Goal: Task Accomplishment & Management: Manage account settings

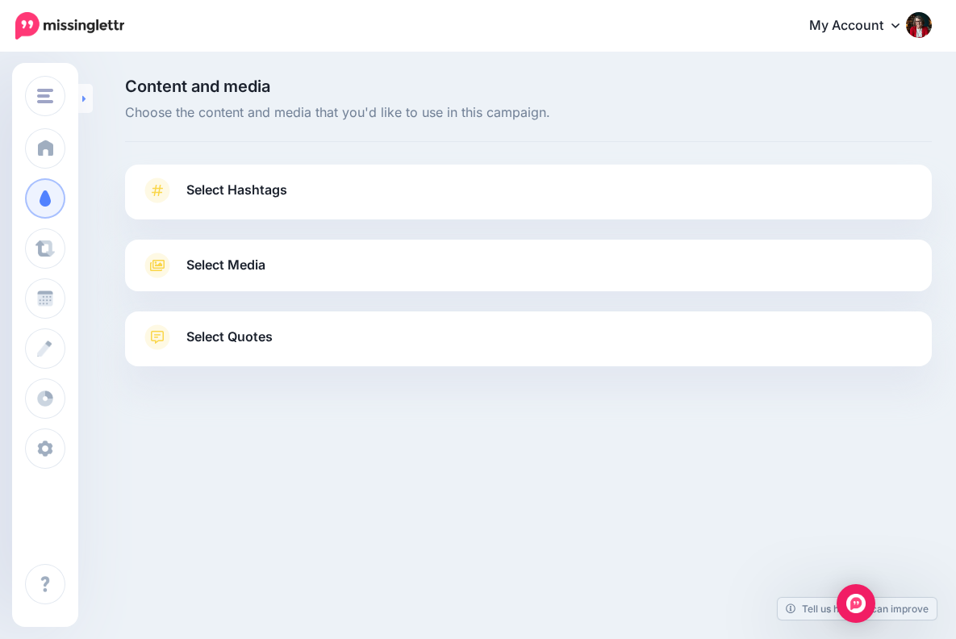
click at [87, 94] on link at bounding box center [85, 98] width 15 height 29
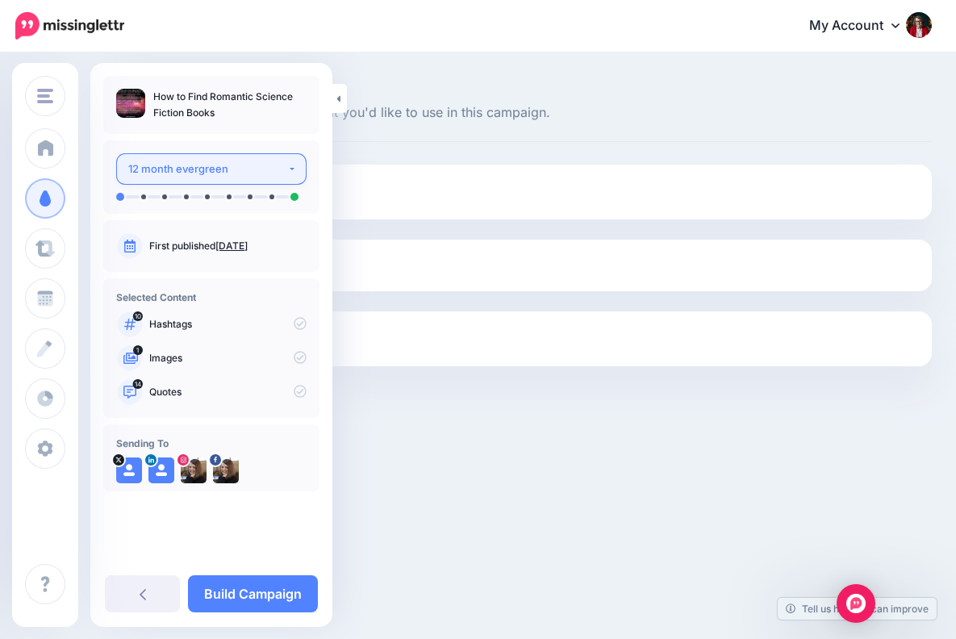
click at [293, 167] on button "12 month evergreen" at bounding box center [211, 168] width 190 height 31
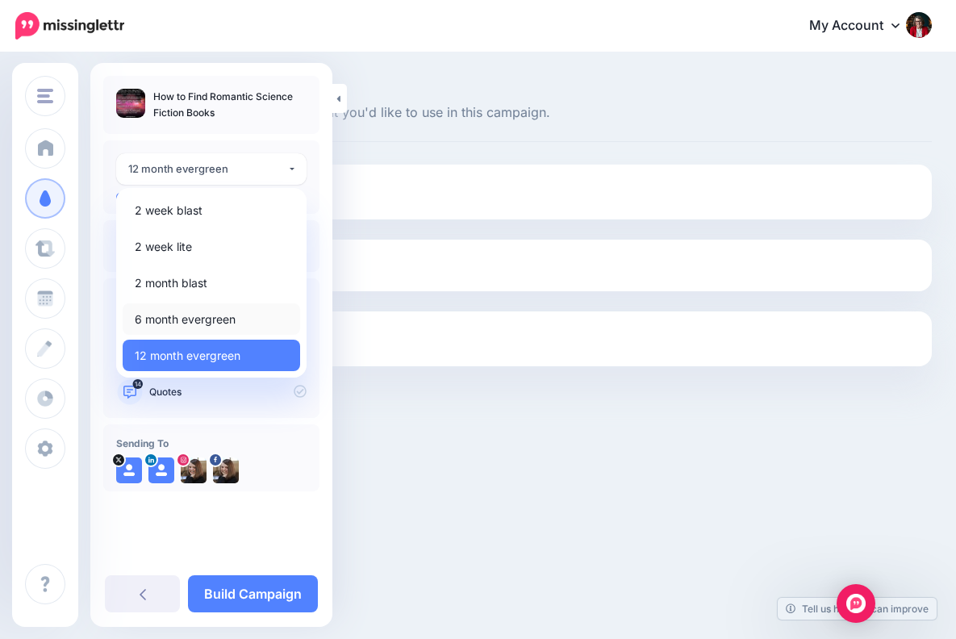
click at [234, 312] on span "6 month evergreen" at bounding box center [185, 319] width 101 height 19
select select "******"
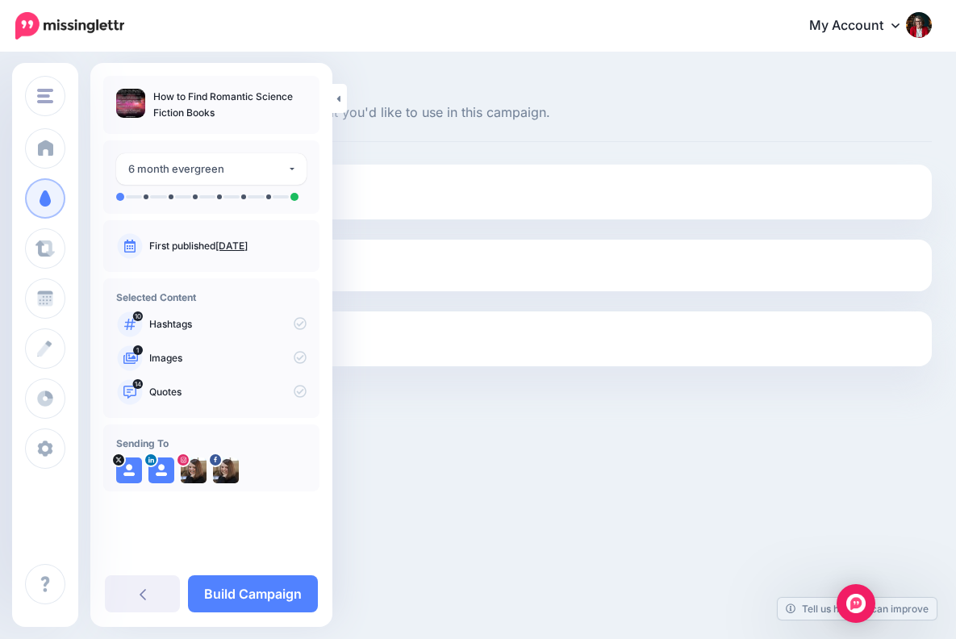
click at [460, 180] on link "Select Hashtags" at bounding box center [528, 199] width 775 height 42
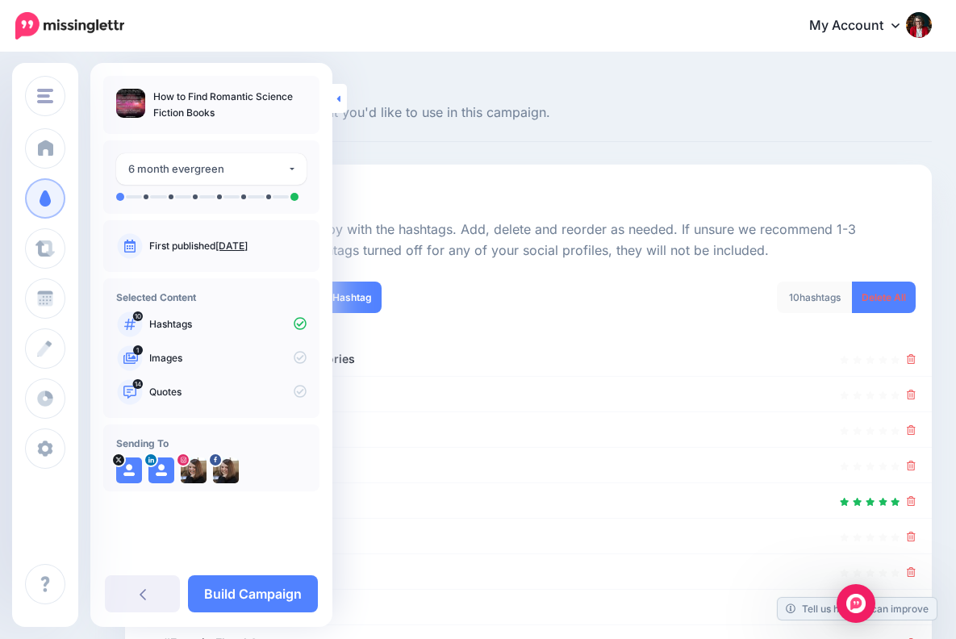
click at [339, 104] on link at bounding box center [340, 98] width 15 height 29
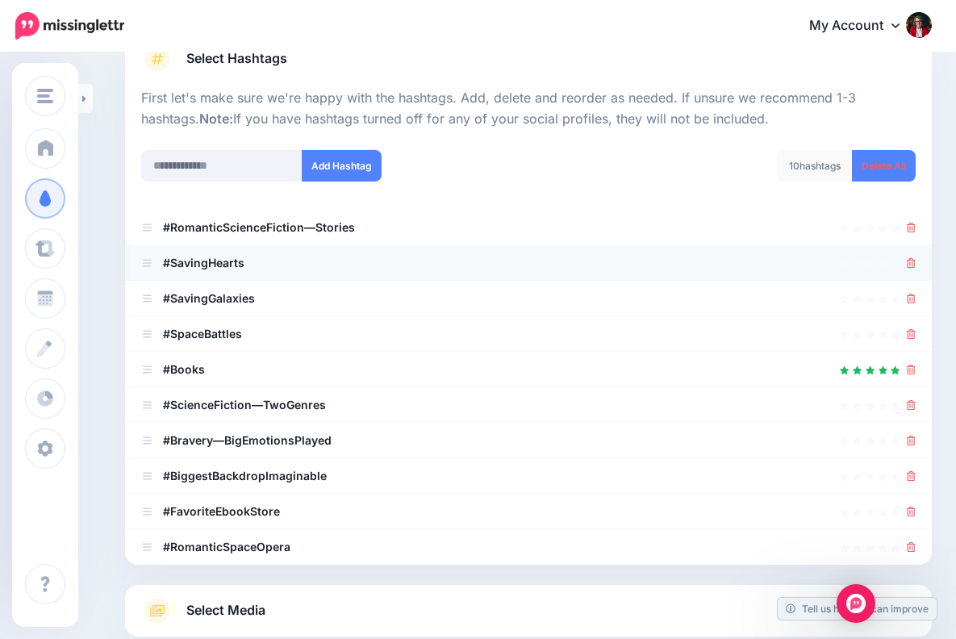
scroll to position [132, 0]
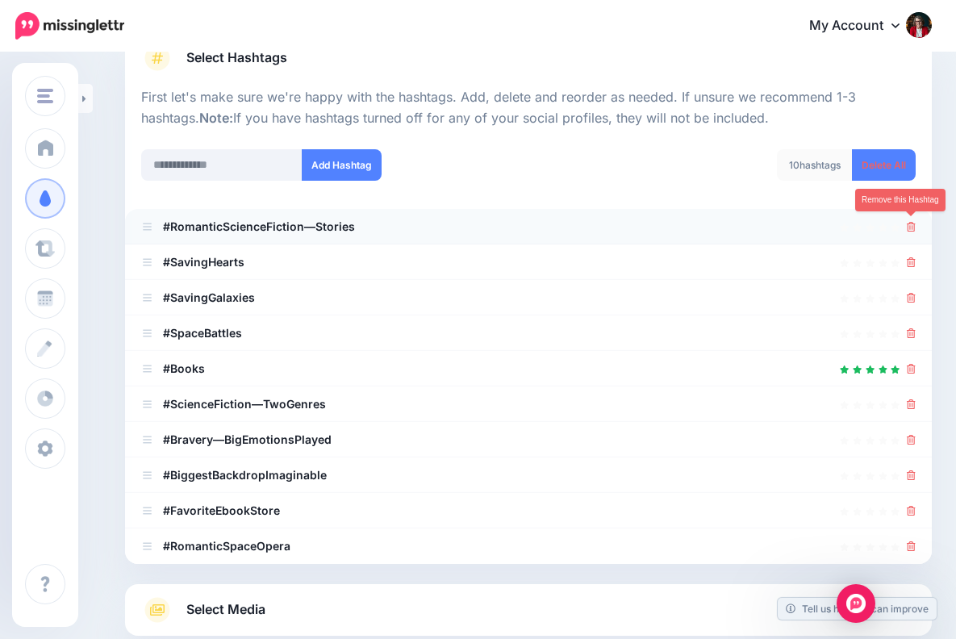
click at [911, 222] on icon at bounding box center [911, 227] width 9 height 10
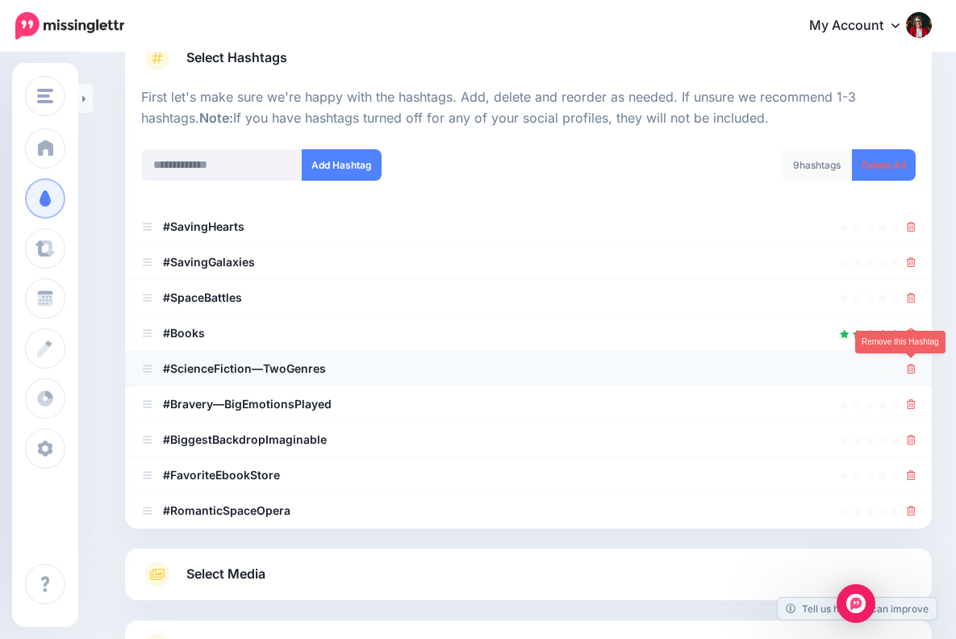
click at [910, 365] on icon at bounding box center [911, 369] width 9 height 10
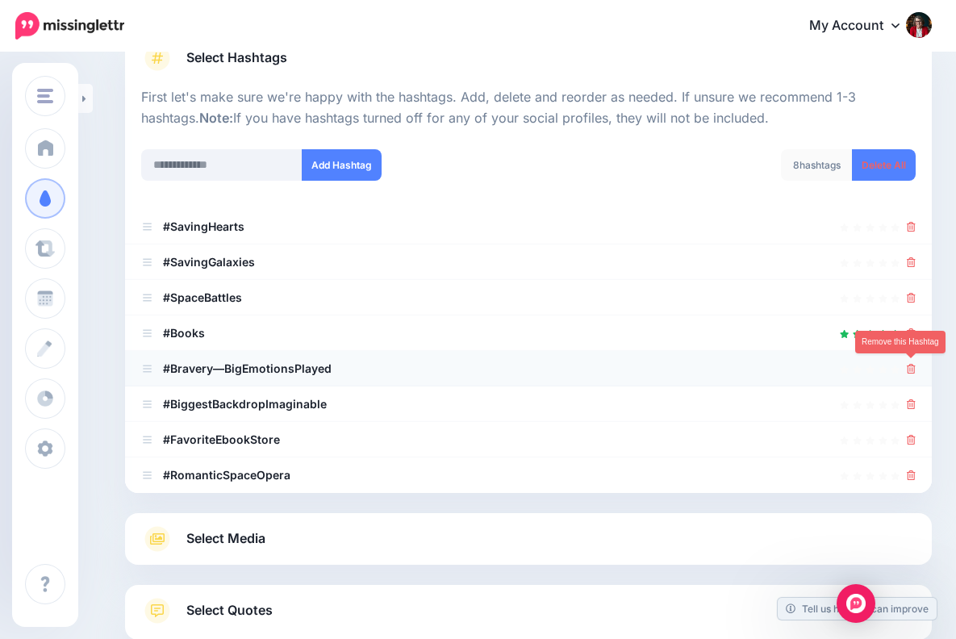
click at [910, 364] on icon at bounding box center [911, 369] width 9 height 10
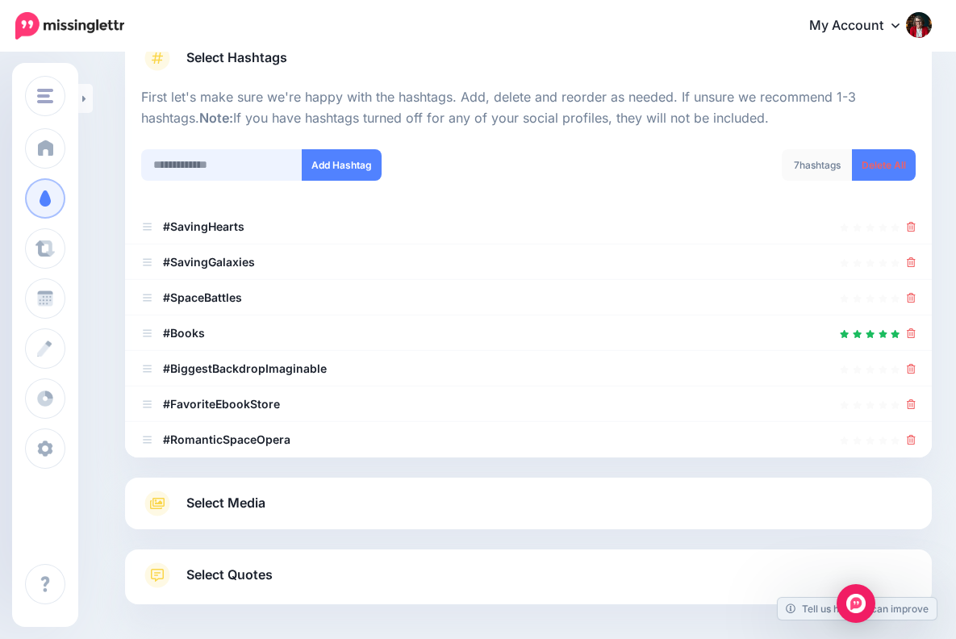
click at [177, 168] on input "text" at bounding box center [221, 164] width 161 height 31
type input "**********"
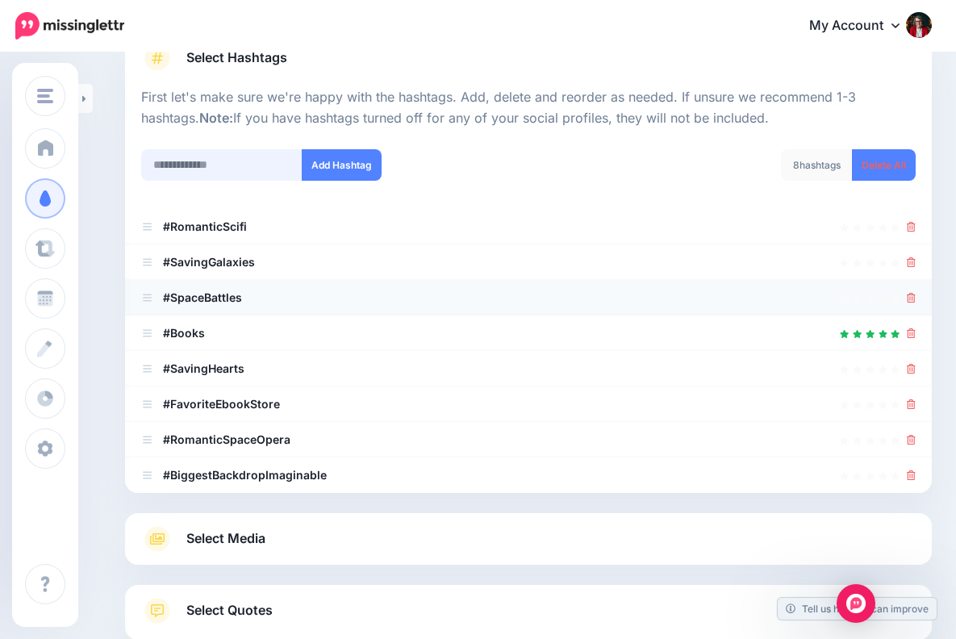
scroll to position [236, 0]
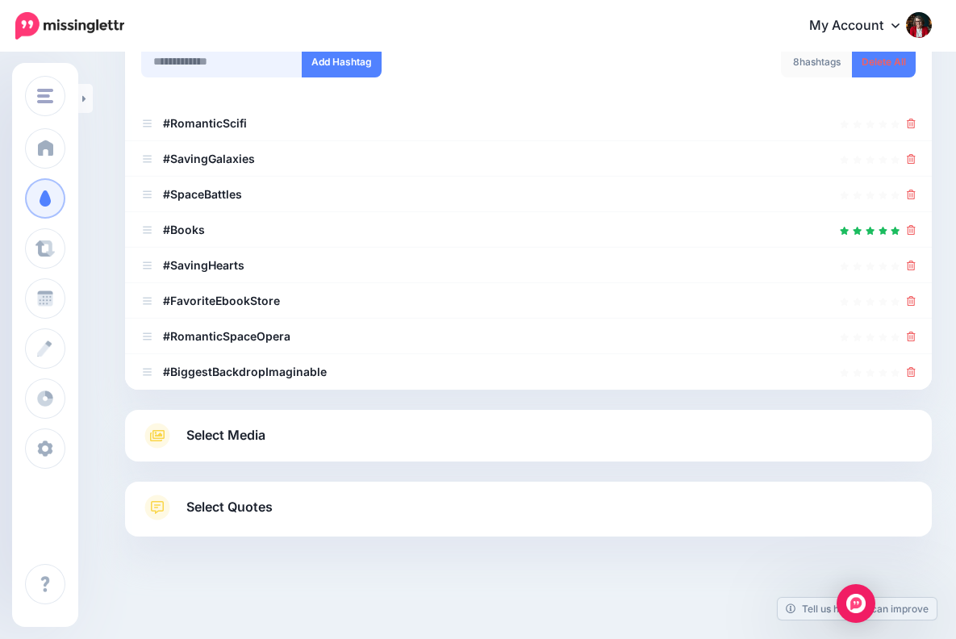
click at [181, 61] on input "text" at bounding box center [221, 61] width 161 height 31
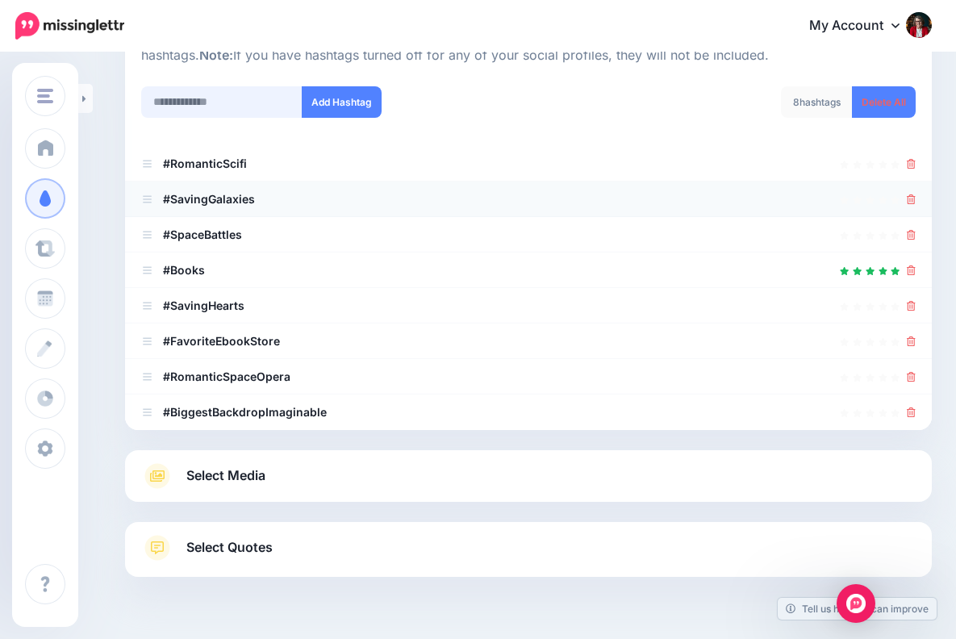
scroll to position [202, 0]
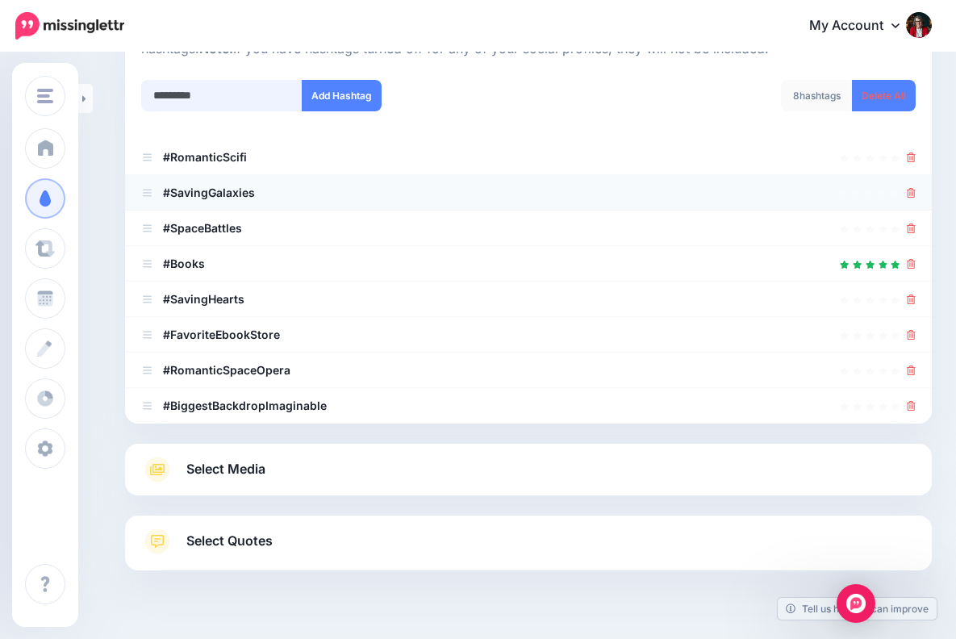
type input "**********"
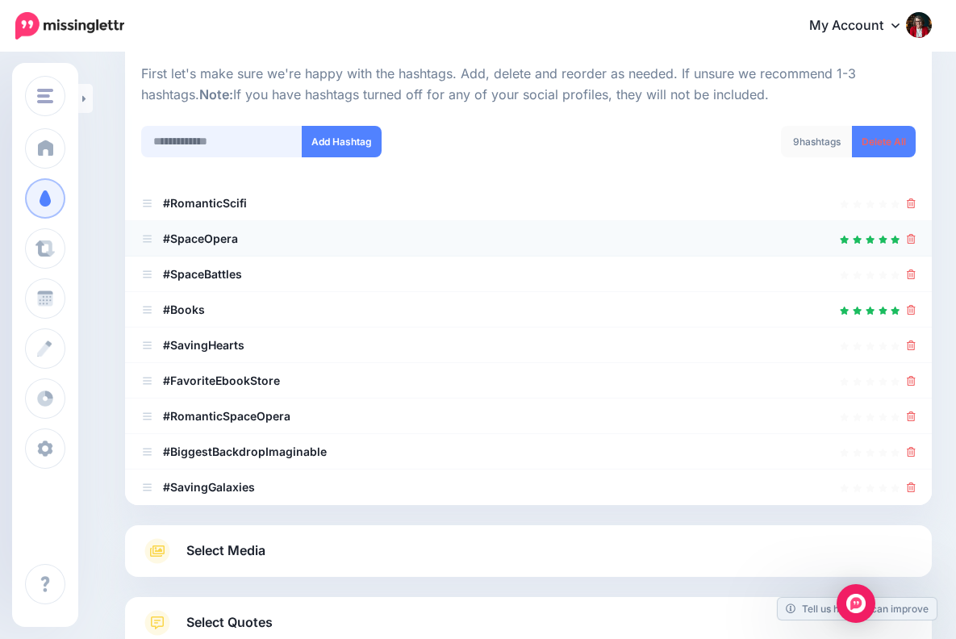
scroll to position [144, 0]
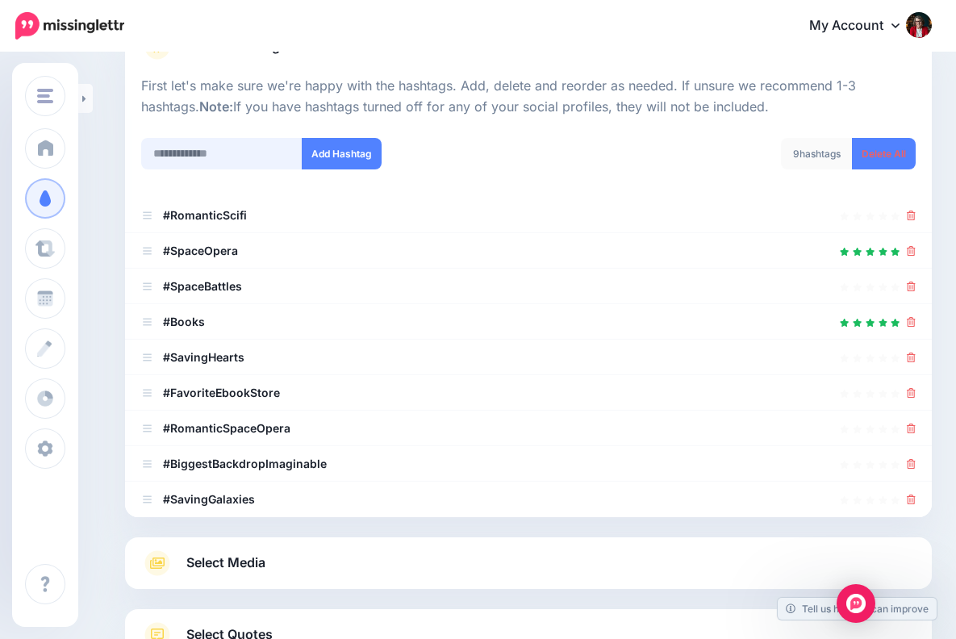
click at [174, 152] on input "text" at bounding box center [221, 153] width 161 height 31
type input "**********"
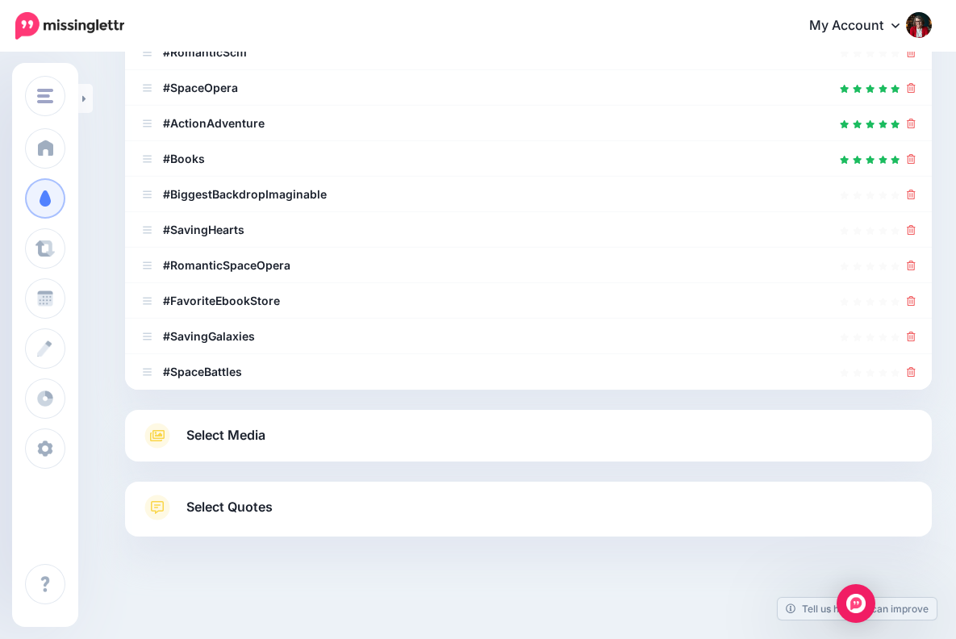
click at [255, 431] on span "Select Media" at bounding box center [225, 436] width 79 height 22
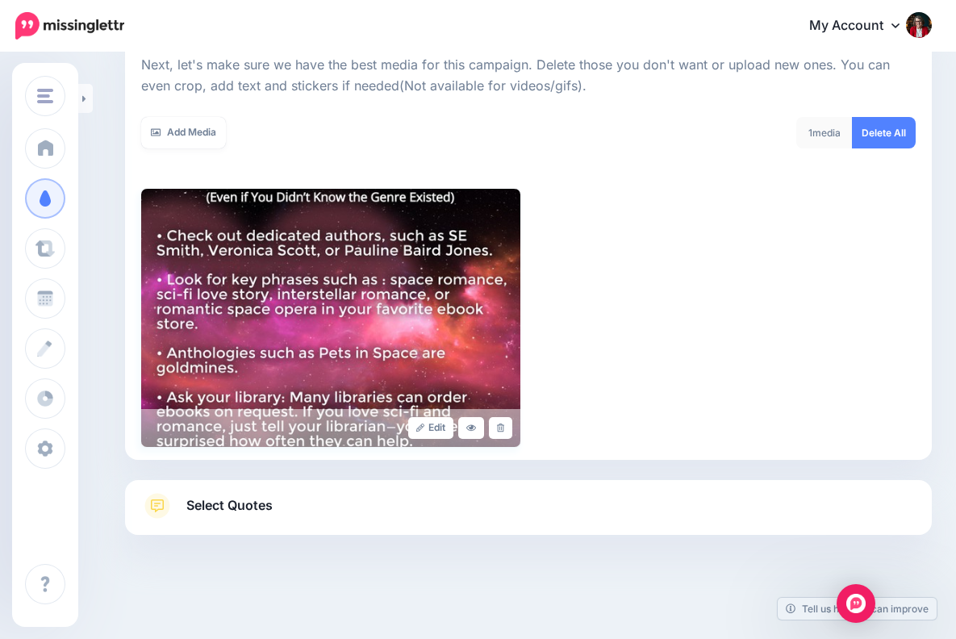
scroll to position [230, 0]
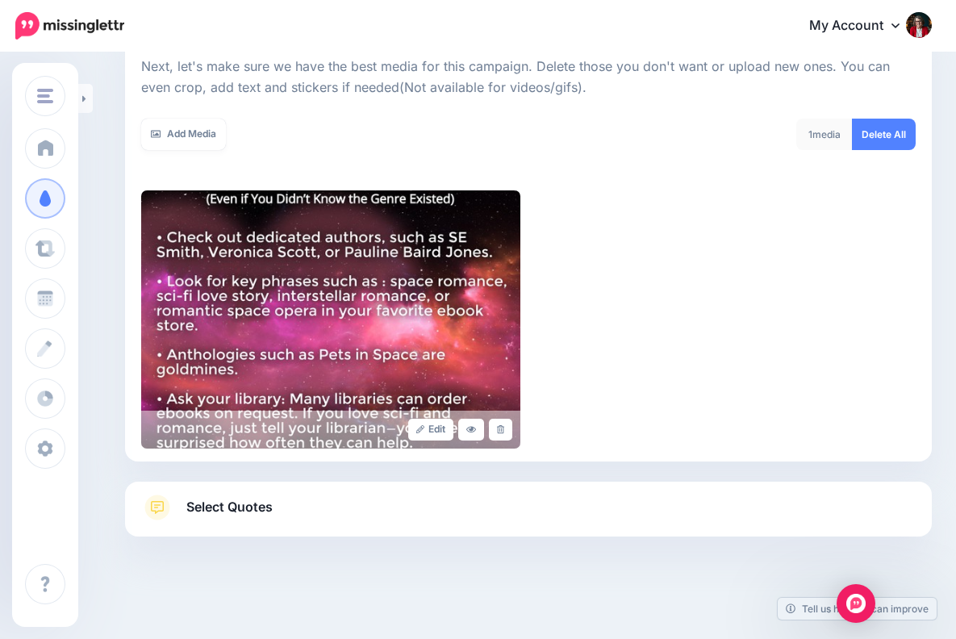
click at [253, 501] on span "Select Quotes" at bounding box center [229, 507] width 86 height 22
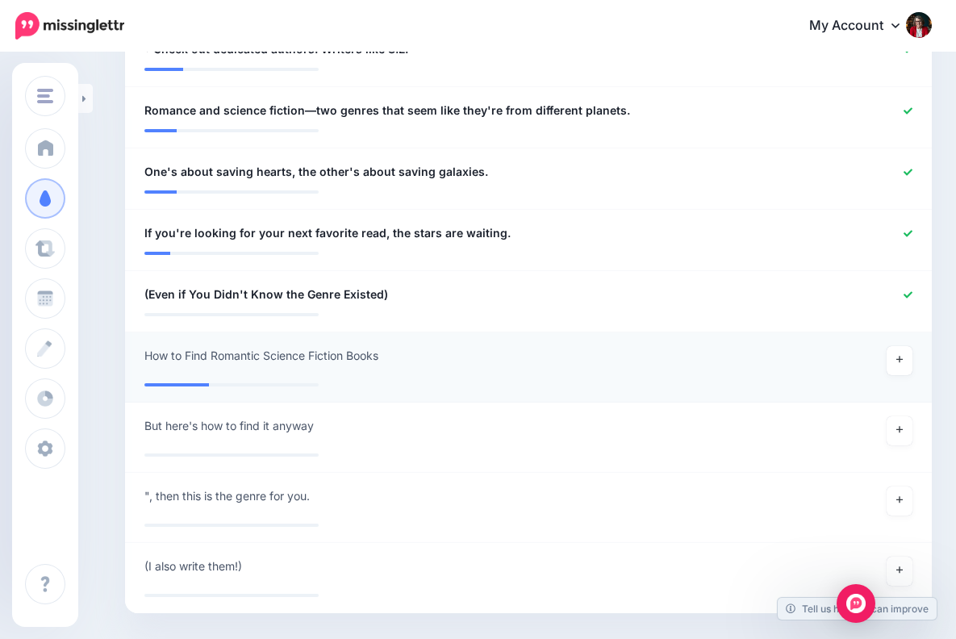
scroll to position [1165, 0]
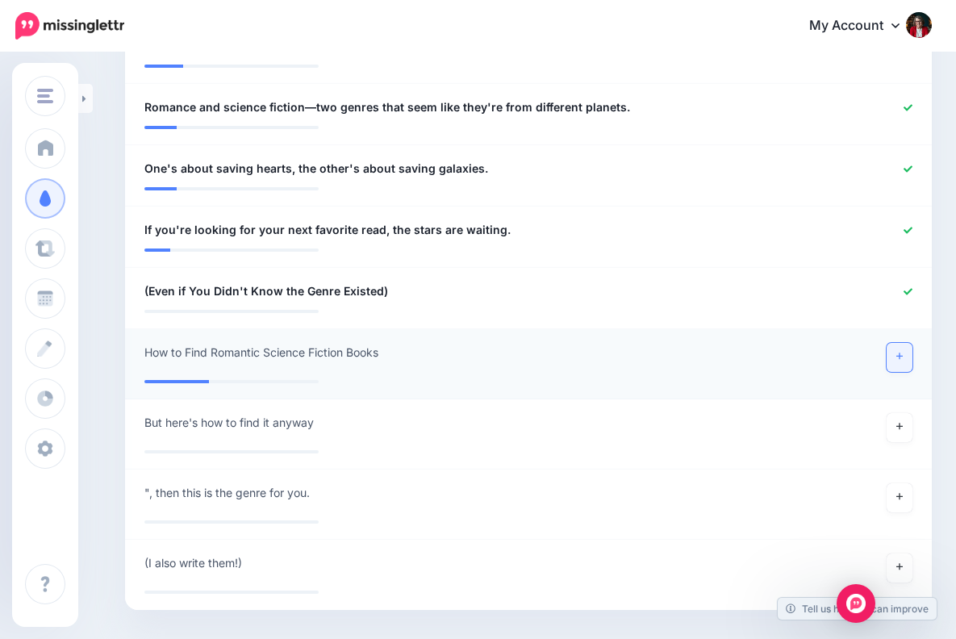
click at [899, 352] on icon at bounding box center [900, 356] width 6 height 9
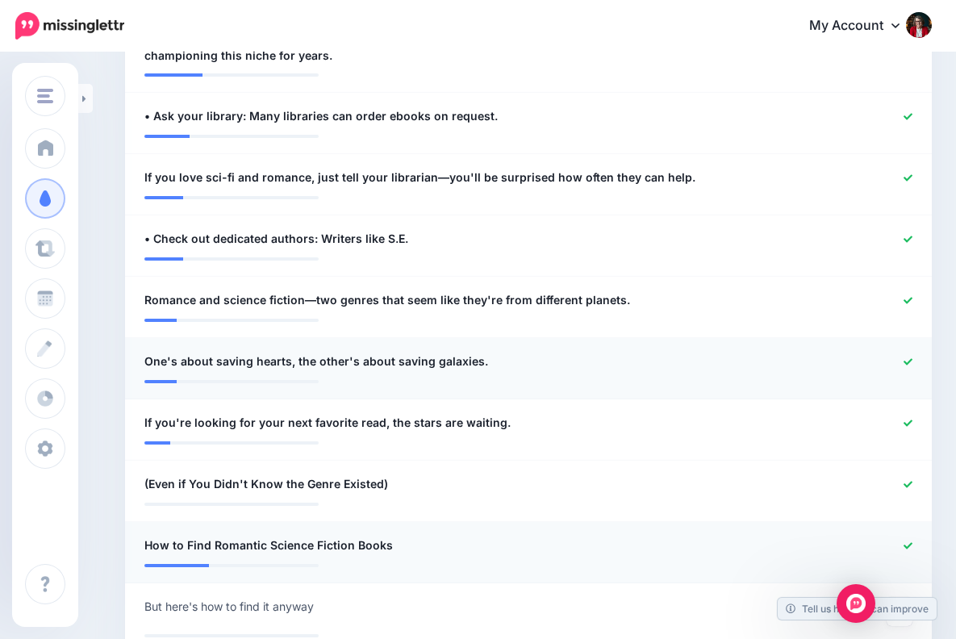
scroll to position [859, 0]
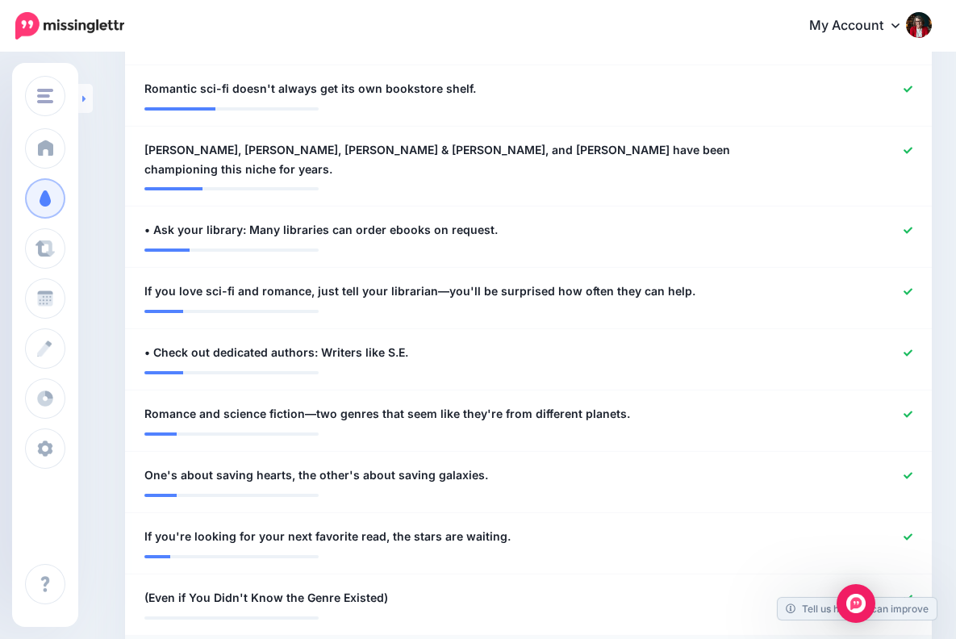
click at [83, 96] on icon at bounding box center [84, 99] width 4 height 10
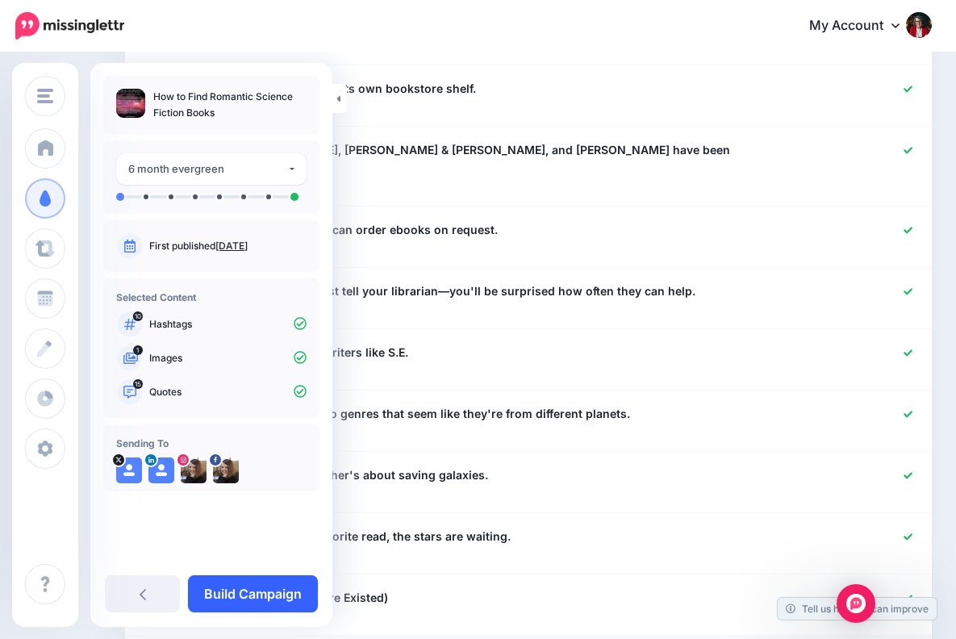
click at [273, 593] on link "Build Campaign" at bounding box center [253, 593] width 130 height 37
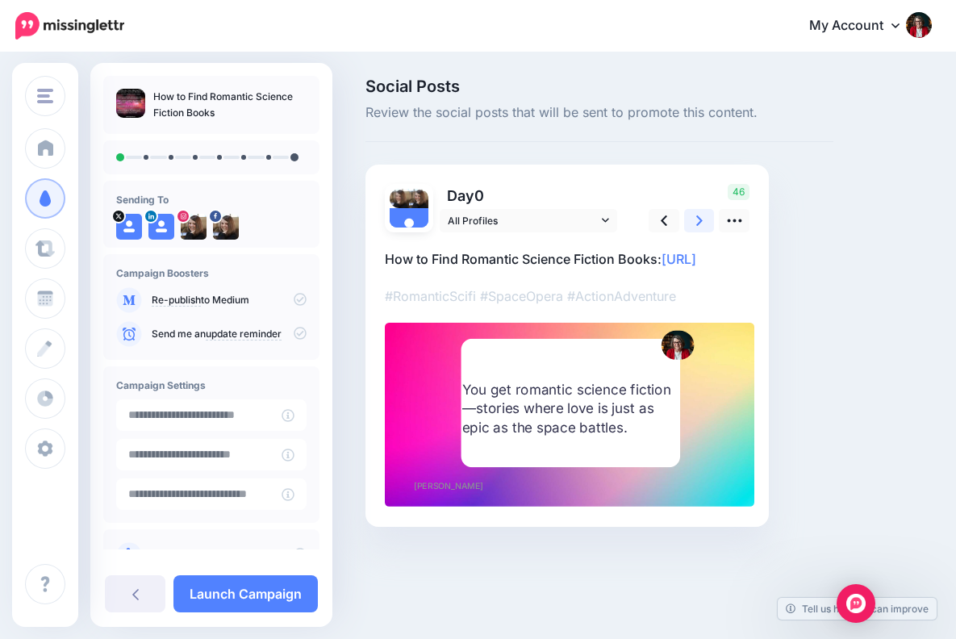
click at [701, 217] on icon at bounding box center [700, 220] width 6 height 17
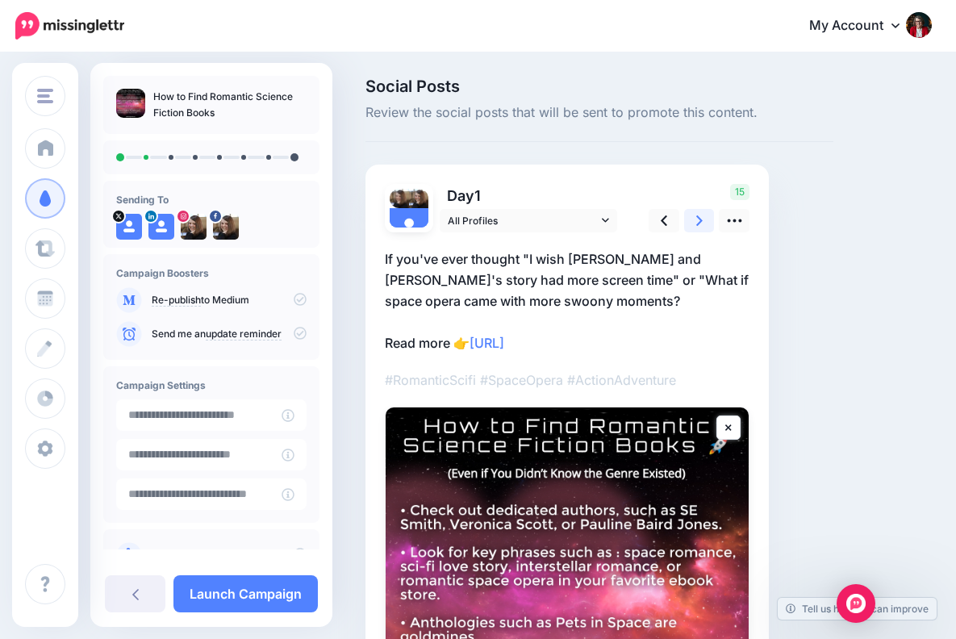
click at [700, 218] on icon at bounding box center [700, 220] width 6 height 10
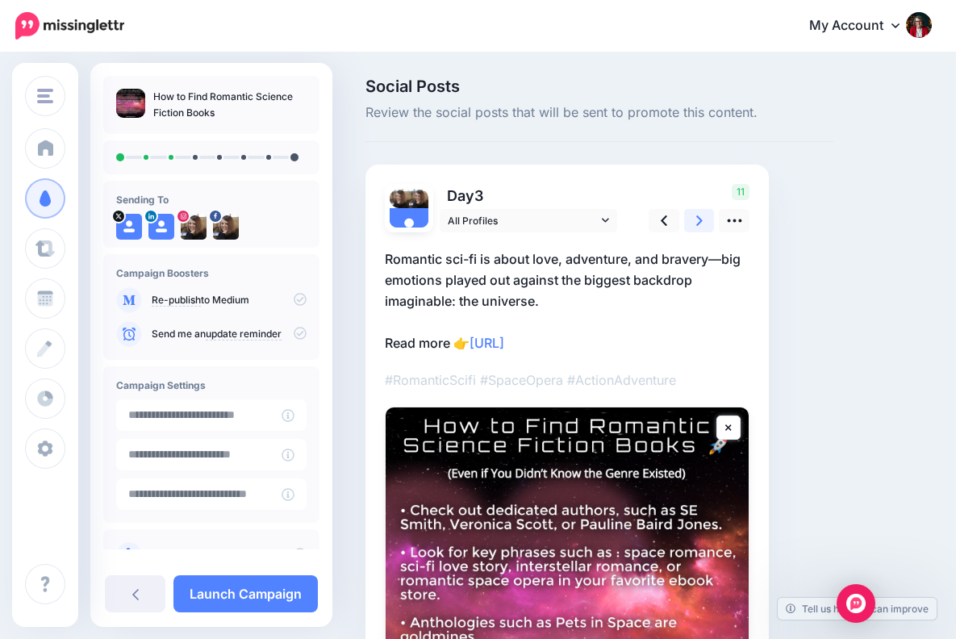
click at [701, 218] on icon at bounding box center [700, 220] width 6 height 10
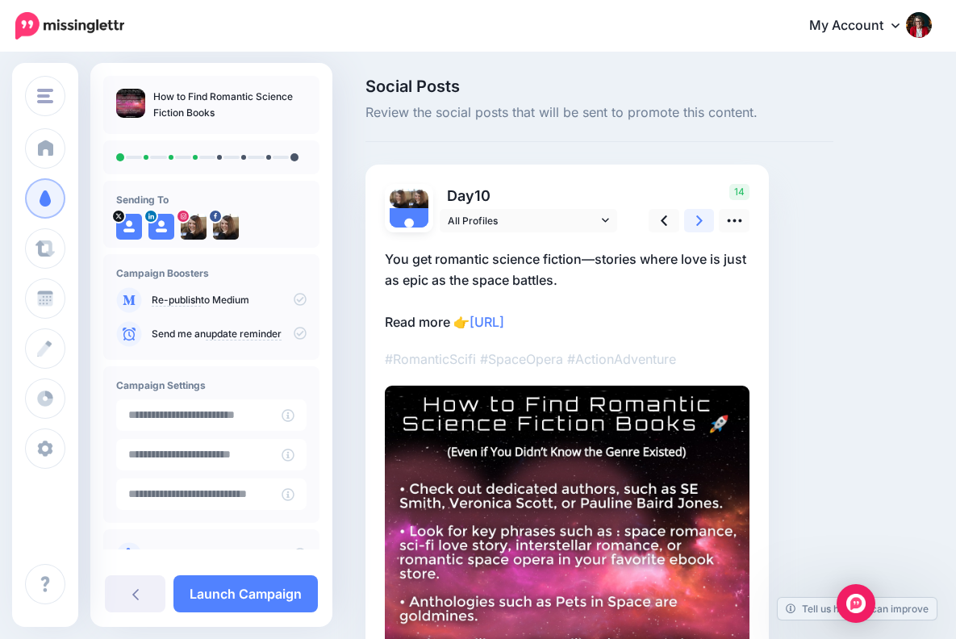
click at [701, 218] on icon at bounding box center [700, 220] width 6 height 10
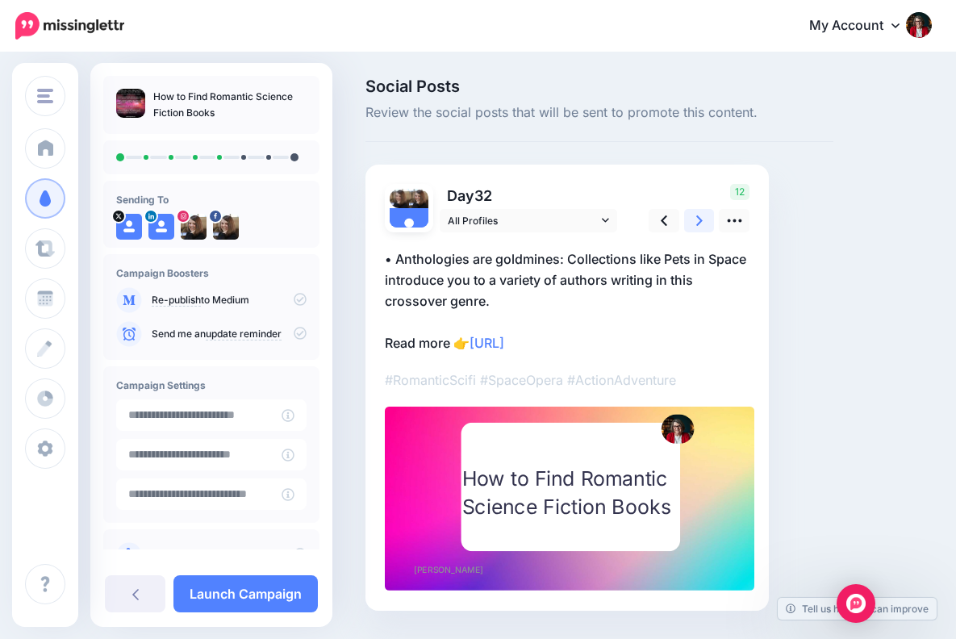
click at [701, 218] on icon at bounding box center [700, 220] width 6 height 10
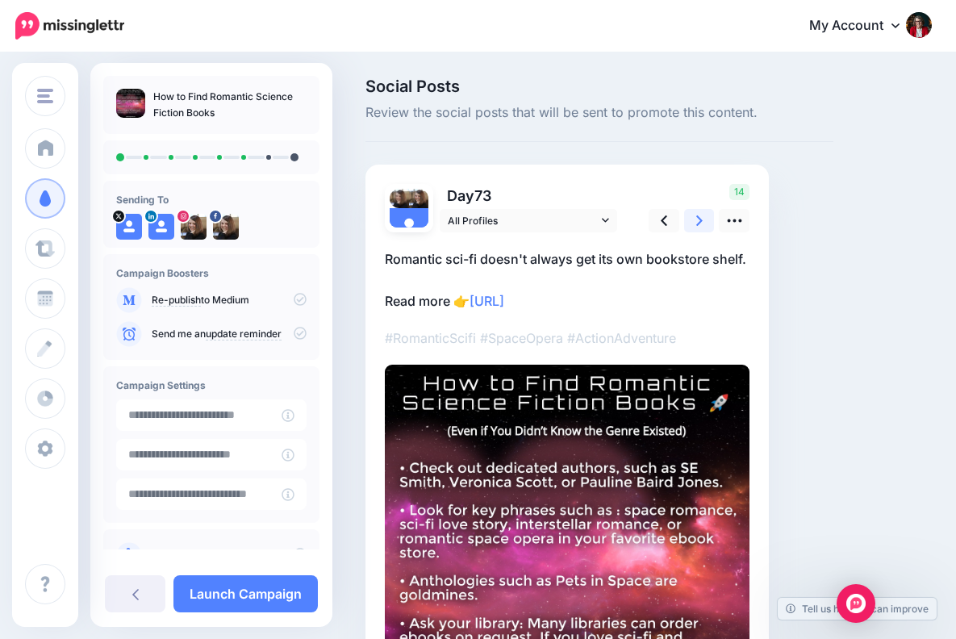
click at [701, 218] on icon at bounding box center [700, 220] width 6 height 10
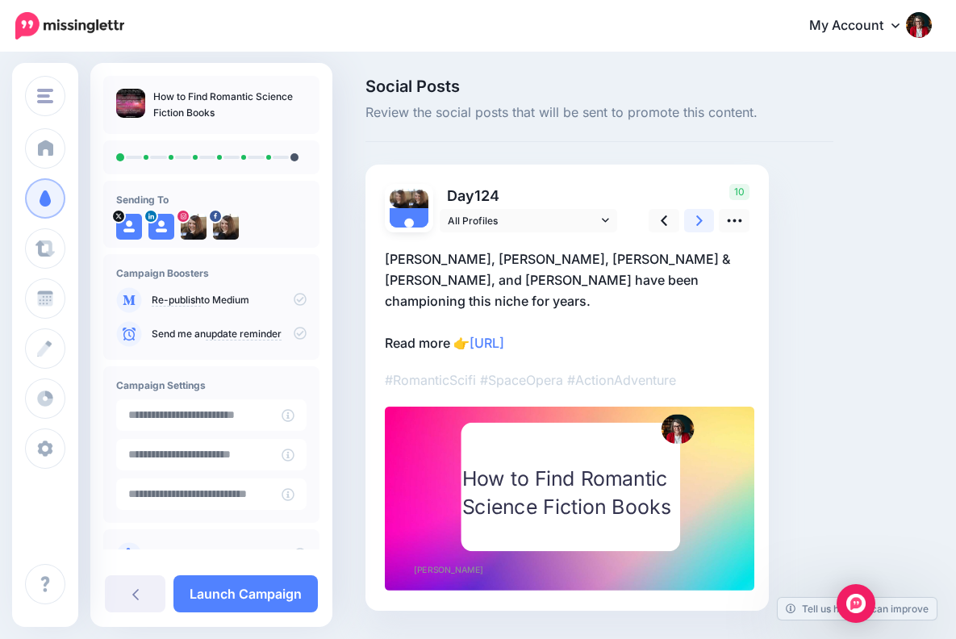
click at [701, 218] on icon at bounding box center [700, 220] width 6 height 17
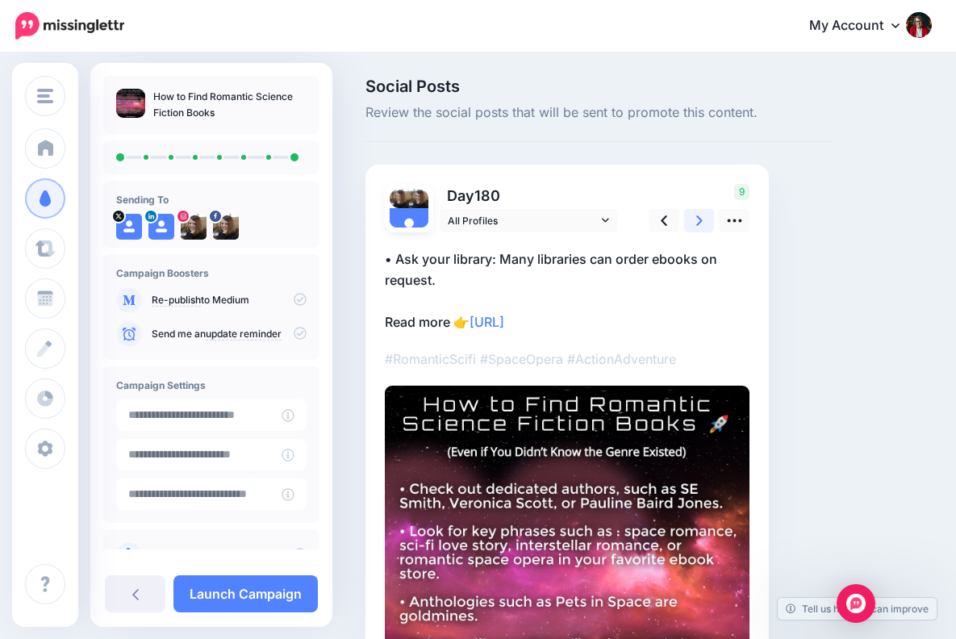
click at [701, 218] on icon at bounding box center [700, 220] width 6 height 17
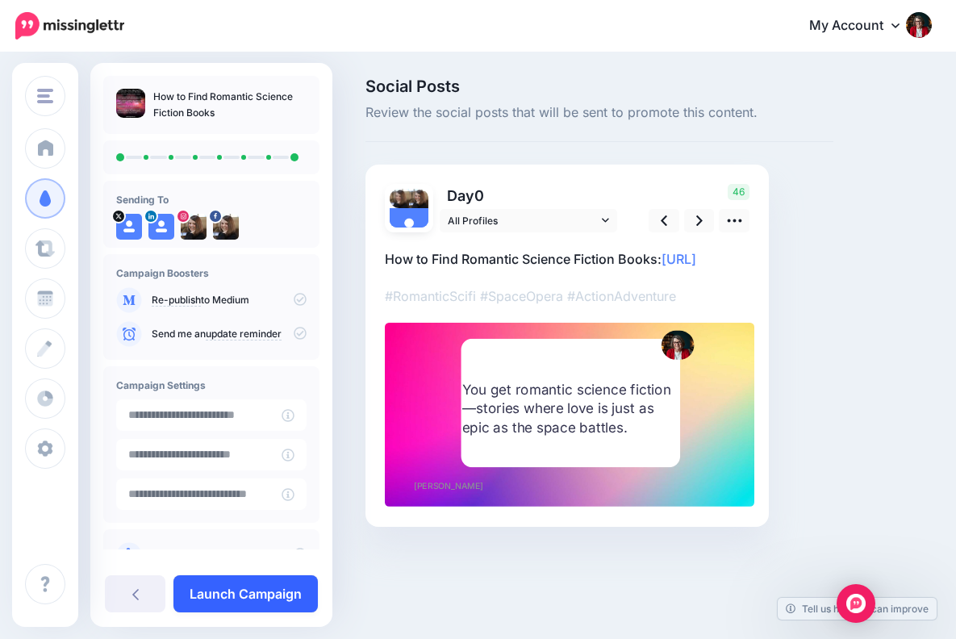
click at [263, 596] on link "Launch Campaign" at bounding box center [246, 593] width 144 height 37
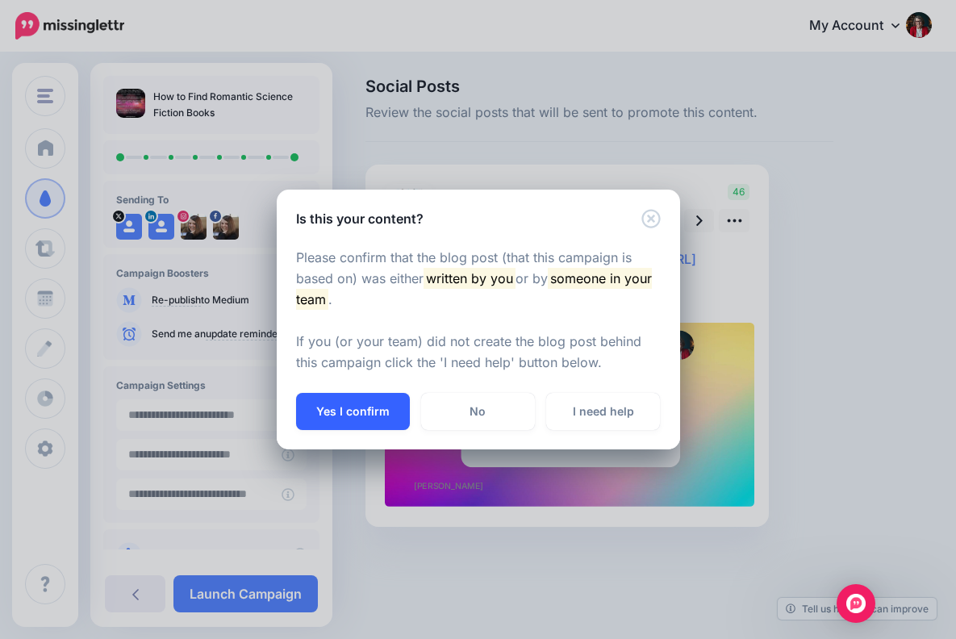
click at [358, 404] on button "Yes I confirm" at bounding box center [353, 411] width 114 height 37
